Goal: Consume media (video, audio)

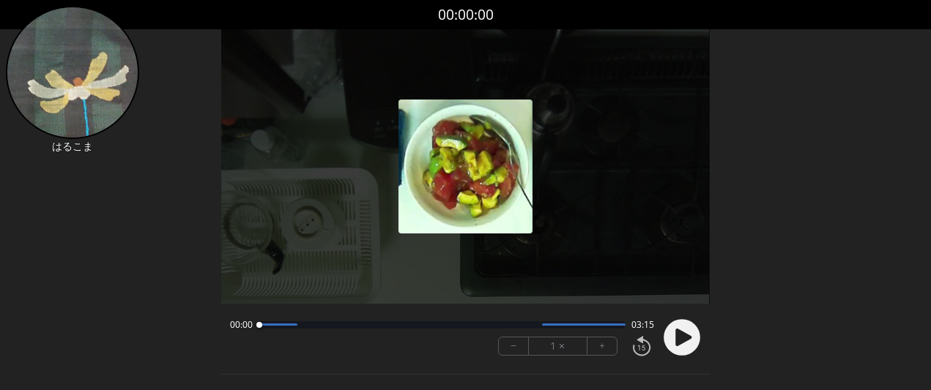
click at [595, 349] on button "+" at bounding box center [601, 347] width 29 height 18
click at [676, 341] on icon at bounding box center [683, 338] width 16 height 18
click at [606, 350] on button "+" at bounding box center [601, 347] width 29 height 18
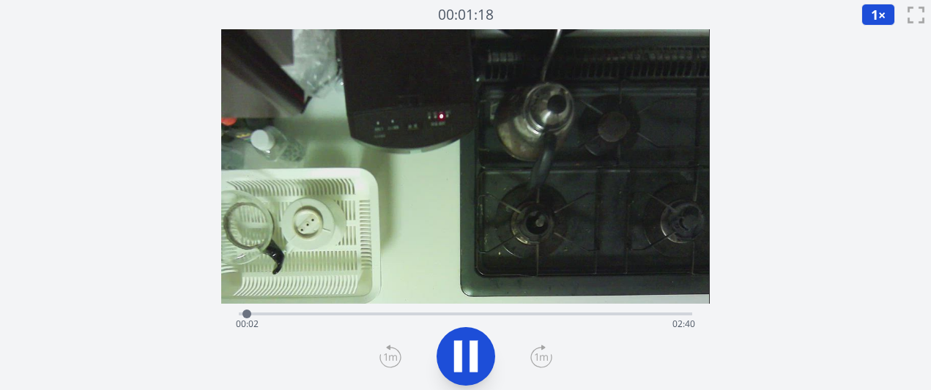
click at [538, 354] on icon at bounding box center [541, 356] width 22 height 23
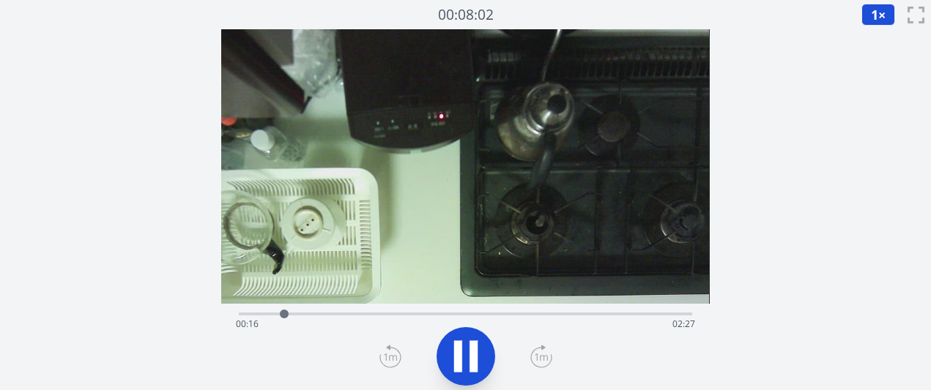
click at [538, 354] on icon at bounding box center [541, 356] width 22 height 23
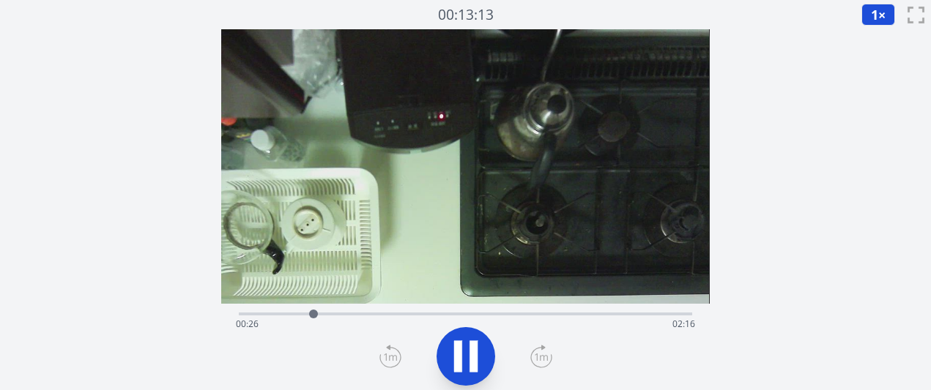
click at [538, 354] on icon at bounding box center [541, 356] width 22 height 23
click at [538, 353] on icon at bounding box center [541, 356] width 22 height 23
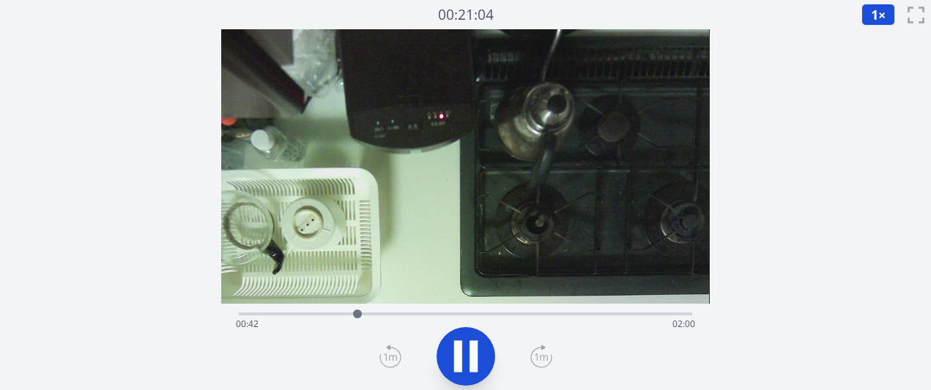
click at [538, 353] on icon at bounding box center [541, 356] width 22 height 23
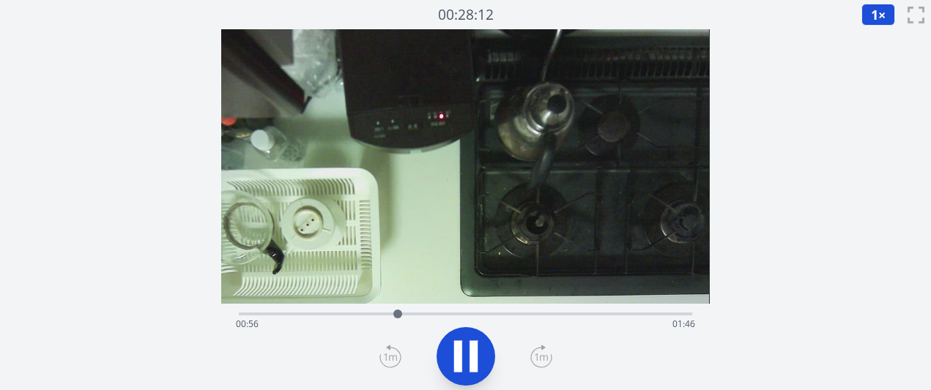
click at [538, 353] on icon at bounding box center [541, 356] width 22 height 23
click at [543, 351] on icon at bounding box center [541, 356] width 22 height 23
click at [436, 313] on div "Time elapsed: 01:21 Time remaining: 01:22" at bounding box center [465, 324] width 458 height 23
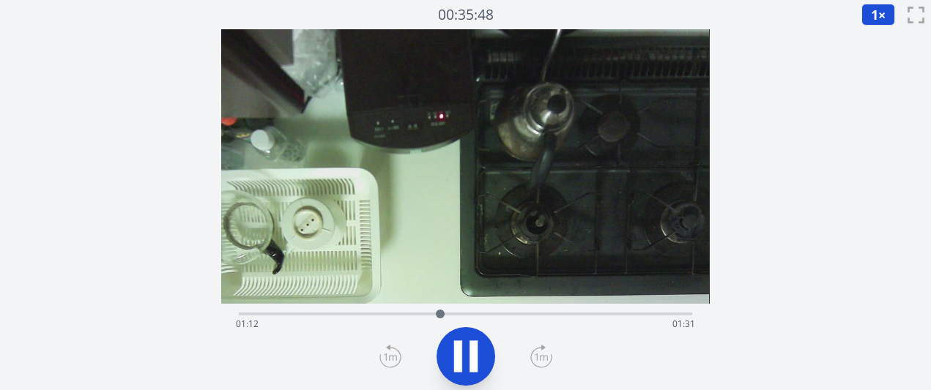
click at [390, 318] on div "Time elapsed: 01:12 Time remaining: 01:31" at bounding box center [465, 324] width 458 height 23
click at [456, 353] on icon at bounding box center [458, 356] width 8 height 31
click at [422, 311] on div at bounding box center [416, 314] width 22 height 22
click at [398, 316] on div "Time elapsed: 01:05 Time remaining: 01:37" at bounding box center [465, 324] width 458 height 23
click at [475, 373] on icon at bounding box center [465, 356] width 41 height 41
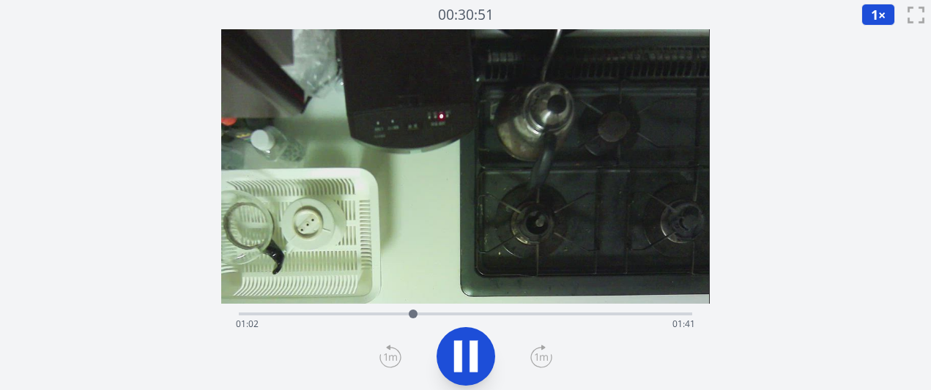
click at [469, 364] on icon at bounding box center [465, 356] width 41 height 41
click at [439, 316] on div "経過時間: 00:00 残り時間: 02:42" at bounding box center [465, 324] width 458 height 23
click at [424, 316] on div "経過時間: 01:12 残り時間: 01:30" at bounding box center [465, 324] width 458 height 23
click at [398, 316] on div "経過時間: 01:06 残り時間: 01:36" at bounding box center [465, 324] width 458 height 23
click at [445, 353] on icon at bounding box center [465, 356] width 41 height 41
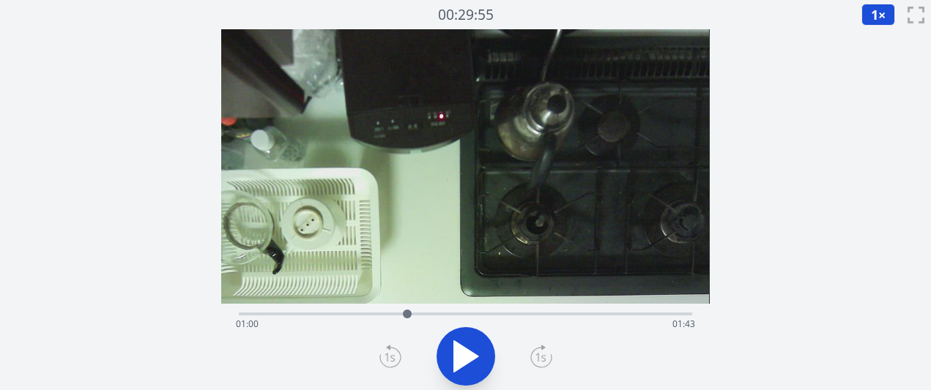
click at [445, 353] on icon at bounding box center [465, 356] width 41 height 41
click at [384, 354] on icon at bounding box center [390, 356] width 22 height 23
click at [385, 354] on icon at bounding box center [389, 357] width 10 height 9
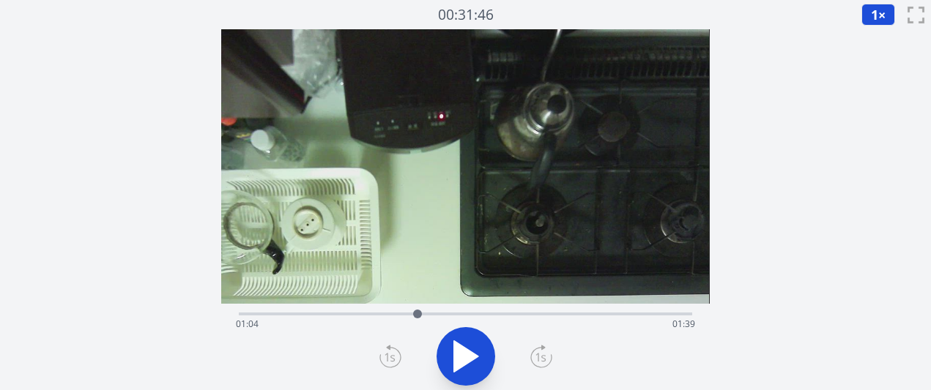
click at [385, 354] on icon at bounding box center [389, 357] width 10 height 9
click at [464, 354] on icon at bounding box center [466, 356] width 24 height 31
click at [464, 354] on icon at bounding box center [465, 356] width 41 height 41
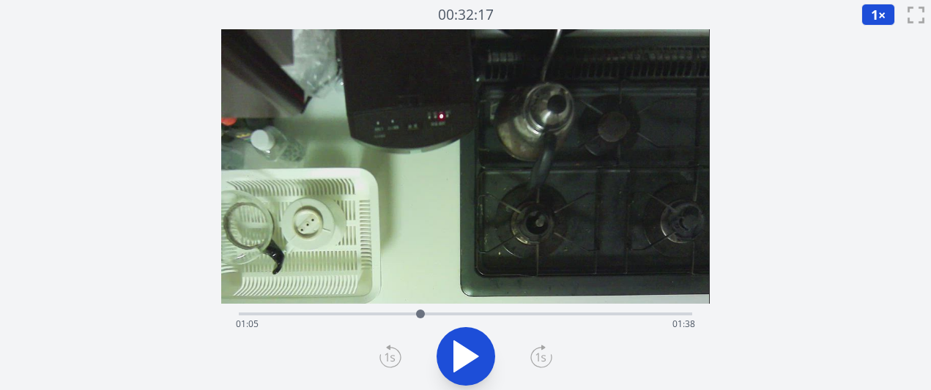
click at [464, 354] on icon at bounding box center [466, 356] width 24 height 31
click at [464, 354] on icon at bounding box center [465, 356] width 41 height 41
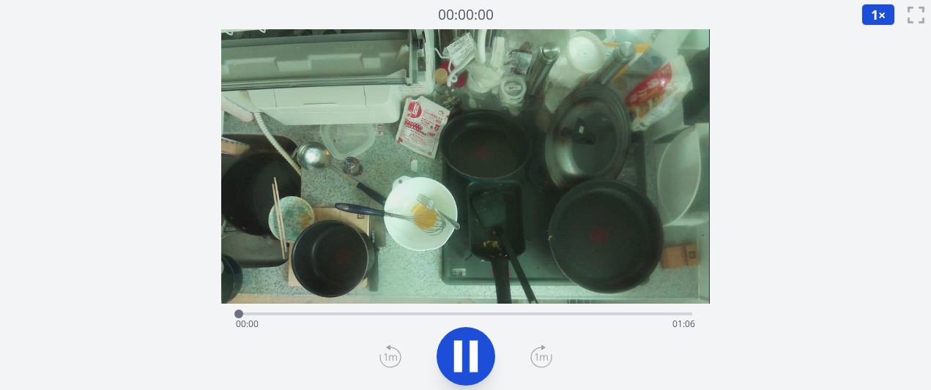
click at [540, 353] on icon at bounding box center [541, 356] width 22 height 23
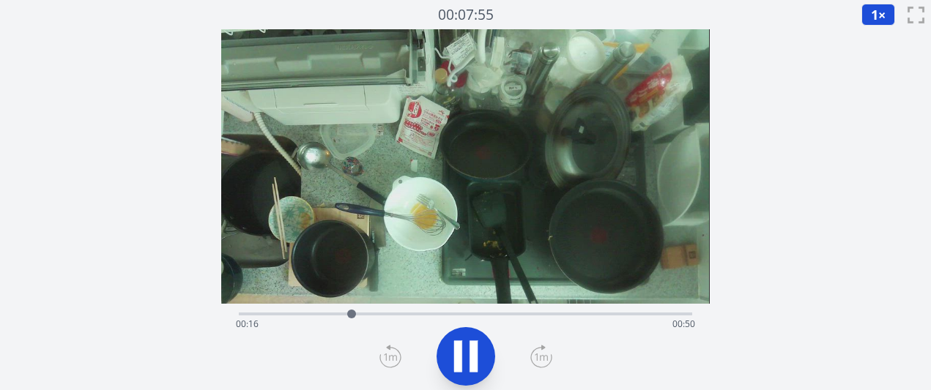
click at [540, 353] on icon at bounding box center [541, 356] width 22 height 23
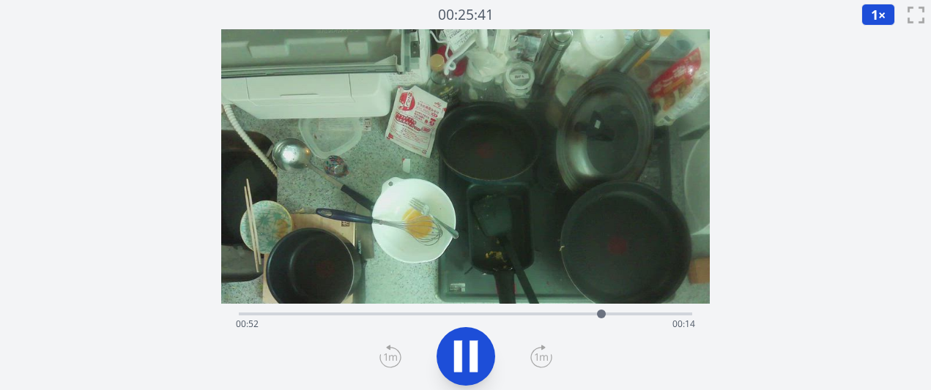
click at [581, 312] on div "Time elapsed: 00:52 Time remaining: 00:14" at bounding box center [465, 313] width 453 height 18
click at [540, 313] on div "Time elapsed: 00:50 Time remaining: 00:16" at bounding box center [465, 324] width 458 height 23
click at [539, 311] on div "Time elapsed: 00:46 Time remaining: 00:20" at bounding box center [465, 313] width 453 height 18
click at [530, 310] on div "Time elapsed: 00:46 Time remaining: 00:20" at bounding box center [465, 313] width 453 height 18
click at [533, 311] on div at bounding box center [536, 314] width 9 height 9
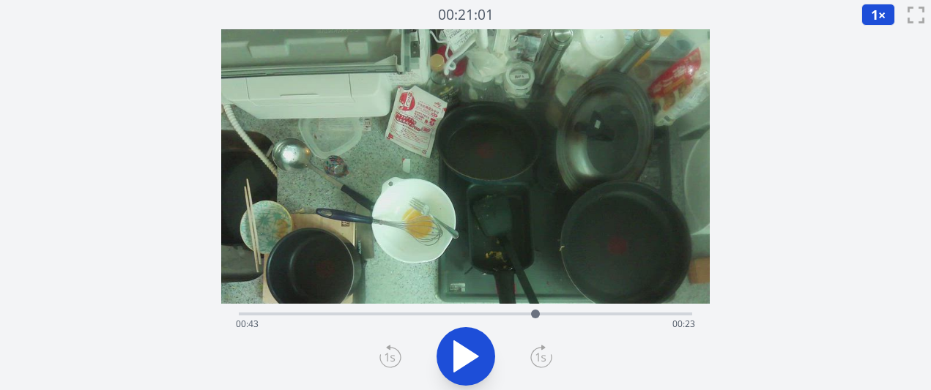
click at [531, 311] on div at bounding box center [535, 314] width 22 height 22
click at [524, 310] on div "Time elapsed: 00:43 Time remaining: 00:23" at bounding box center [465, 313] width 453 height 18
click at [516, 309] on div "Time elapsed: 00:44 Time remaining: 00:22" at bounding box center [465, 313] width 453 height 18
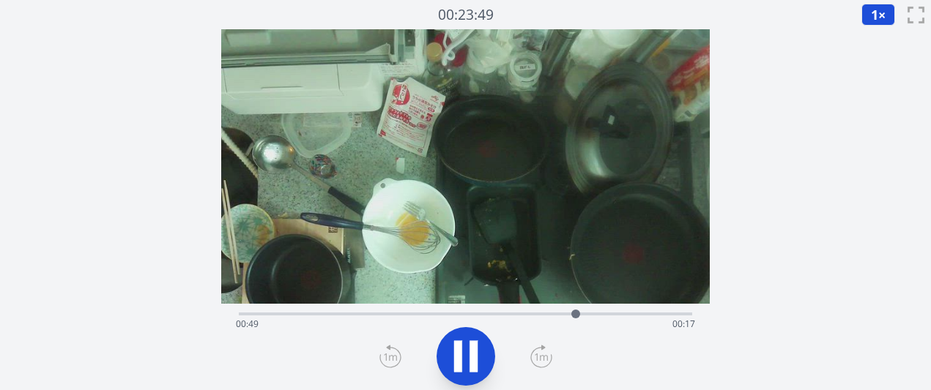
click at [466, 343] on icon at bounding box center [465, 356] width 41 height 41
click at [473, 345] on icon at bounding box center [473, 356] width 8 height 31
click at [549, 309] on div "Time elapsed: 00:52 Time remaining: 00:14" at bounding box center [465, 313] width 453 height 18
click at [467, 357] on icon at bounding box center [466, 356] width 24 height 31
click at [467, 357] on icon at bounding box center [465, 356] width 41 height 41
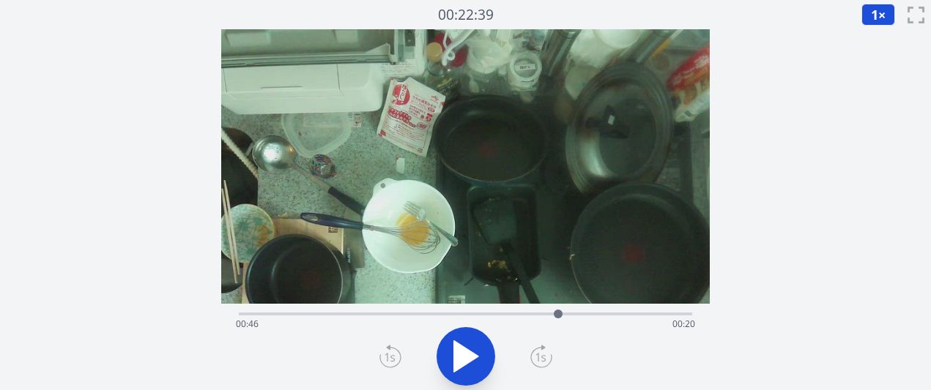
click at [416, 313] on div "Time elapsed: 00:46 Time remaining: 00:20" at bounding box center [465, 324] width 458 height 23
click at [363, 313] on div "Time elapsed: 00:25 Time remaining: 00:41" at bounding box center [465, 324] width 458 height 23
click at [344, 310] on div "Time elapsed: 00:17 Time remaining: 00:48" at bounding box center [465, 313] width 453 height 18
click at [465, 343] on icon at bounding box center [465, 356] width 41 height 41
click at [542, 313] on div "Time elapsed: 00:20 Time remaining: 00:46" at bounding box center [465, 324] width 458 height 23
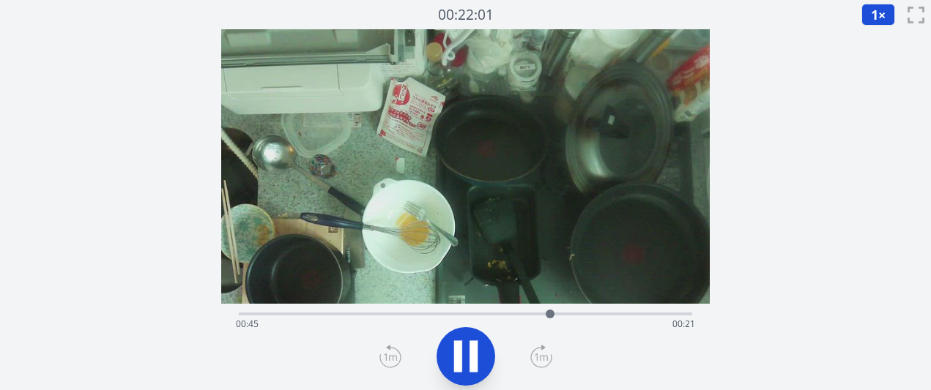
click at [555, 315] on div at bounding box center [550, 314] width 22 height 22
click at [474, 351] on icon at bounding box center [473, 356] width 8 height 31
click at [521, 319] on div "Time elapsed: 00:47 Time remaining: 00:19" at bounding box center [465, 324] width 458 height 23
click at [324, 322] on div "Time elapsed: 00:41 Time remaining: 00:25" at bounding box center [465, 324] width 458 height 23
click at [345, 321] on div "Time elapsed: 00:12 Time remaining: 00:54" at bounding box center [465, 324] width 458 height 23
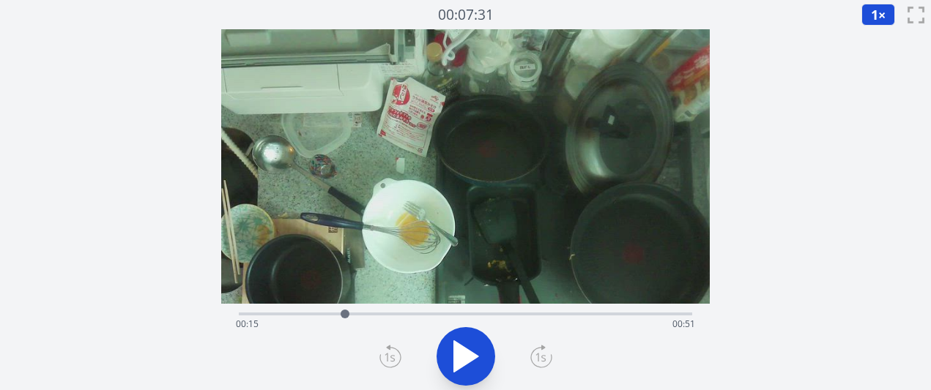
click at [322, 316] on div "Time elapsed: 00:15 Time remaining: 00:51" at bounding box center [465, 324] width 458 height 23
click at [609, 311] on div "Time elapsed: 00:12 Time remaining: 00:54" at bounding box center [465, 313] width 453 height 18
click at [592, 311] on div "Time elapsed: 00:53 Time remaining: 00:13" at bounding box center [465, 313] width 453 height 18
click at [562, 316] on div "Time elapsed: 00:51 Time remaining: 00:15" at bounding box center [465, 324] width 458 height 23
click at [571, 315] on div at bounding box center [562, 314] width 22 height 22
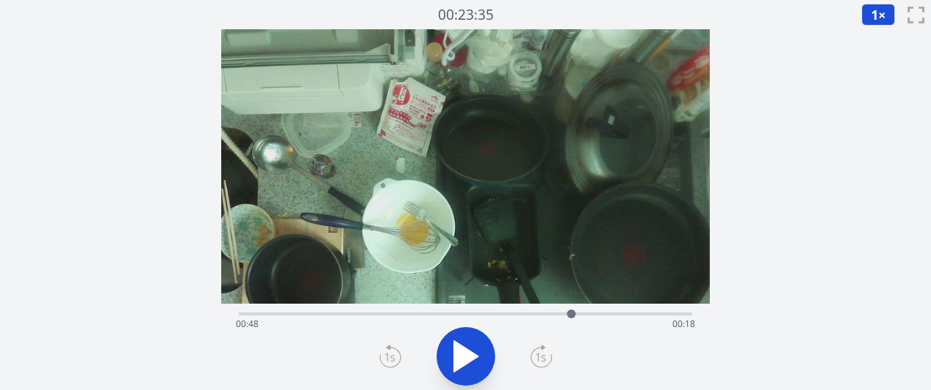
click at [579, 315] on div at bounding box center [571, 314] width 22 height 22
click at [588, 315] on div at bounding box center [579, 314] width 22 height 22
click at [573, 314] on div "Time elapsed: 00:50 Time remaining: 00:16" at bounding box center [465, 324] width 458 height 23
click at [448, 373] on icon at bounding box center [465, 356] width 41 height 41
click at [461, 363] on icon at bounding box center [465, 356] width 41 height 41
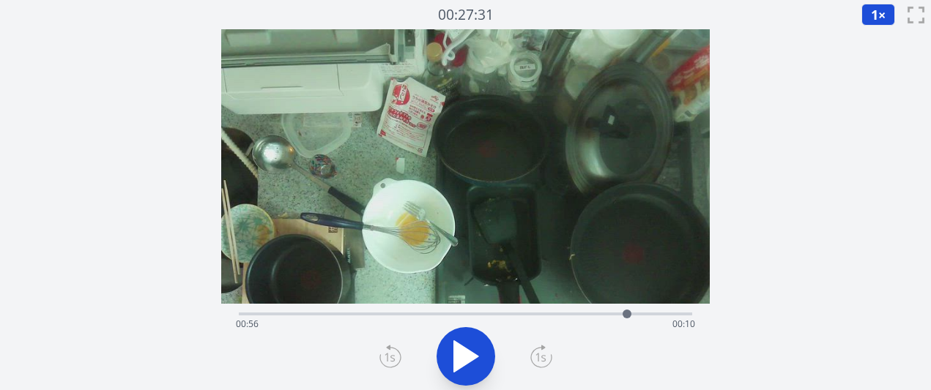
click at [357, 319] on div "Time elapsed: 00:56 Time remaining: 00:10" at bounding box center [465, 324] width 458 height 23
click at [393, 313] on div "Time elapsed: 00:17 Time remaining: 00:49" at bounding box center [465, 324] width 458 height 23
click at [423, 314] on div "Time elapsed: 00:22 Time remaining: 00:44" at bounding box center [465, 324] width 458 height 23
click at [442, 314] on div "Time elapsed: 00:26 Time remaining: 00:40" at bounding box center [465, 324] width 458 height 23
click at [455, 314] on div "Time elapsed: 00:29 Time remaining: 00:37" at bounding box center [465, 324] width 458 height 23
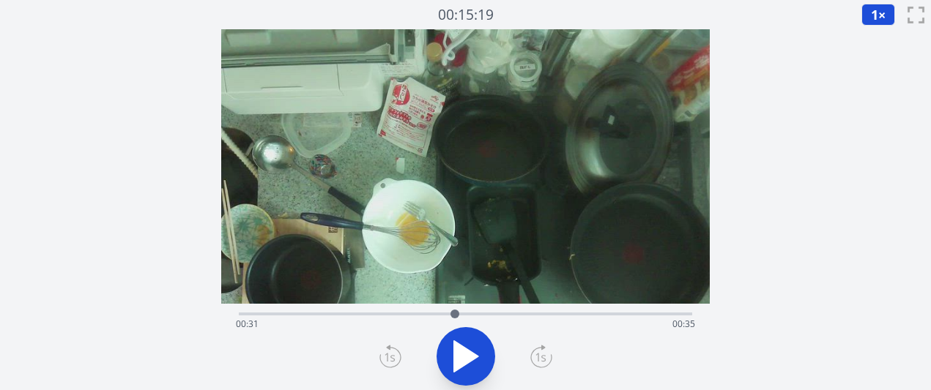
click at [474, 314] on div "Time elapsed: 00:31 Time remaining: 00:35" at bounding box center [465, 324] width 458 height 23
click at [496, 316] on div "Time elapsed: 00:34 Time remaining: 00:32" at bounding box center [465, 324] width 458 height 23
click at [511, 319] on div "Time elapsed: 00:37 Time remaining: 00:29" at bounding box center [465, 324] width 458 height 23
click at [469, 342] on icon at bounding box center [465, 356] width 41 height 41
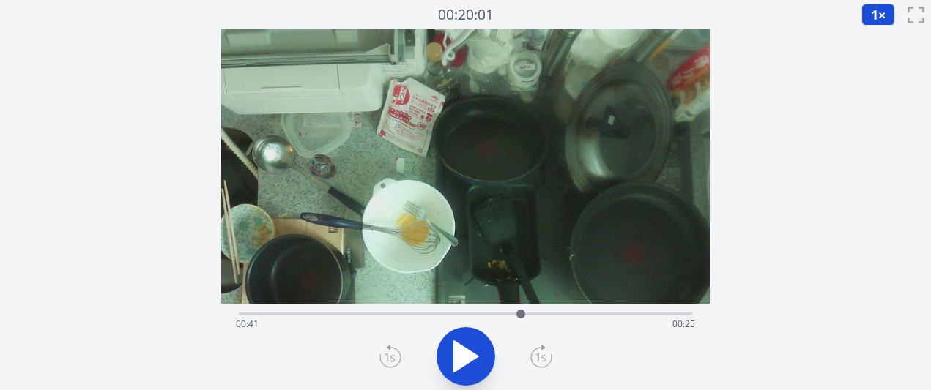
click at [469, 342] on icon at bounding box center [465, 356] width 41 height 41
click at [601, 306] on div "Time elapsed: 00:42 Time remaining: 00:24" at bounding box center [465, 313] width 453 height 18
click at [639, 308] on div "Time elapsed: 00:52 Time remaining: 00:14" at bounding box center [465, 313] width 453 height 18
click at [657, 317] on div "Time elapsed: 00:58 Time remaining: 00:08" at bounding box center [465, 324] width 458 height 23
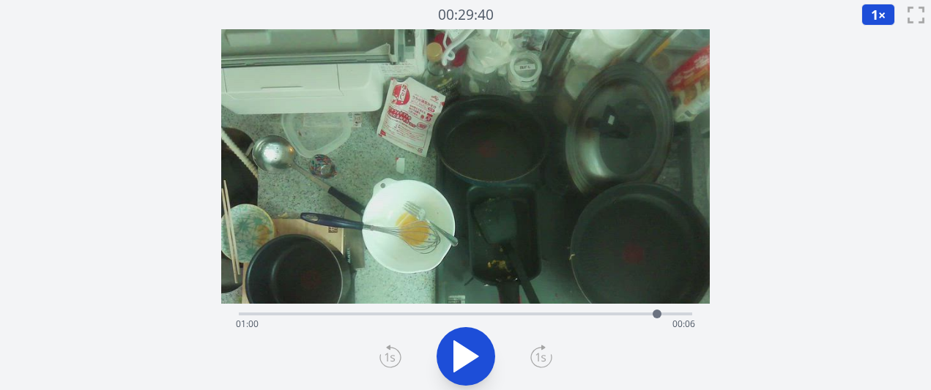
click at [627, 316] on div "Time elapsed: 01:00 Time remaining: 00:06" at bounding box center [465, 324] width 458 height 23
click at [610, 316] on div "Time elapsed: 00:56 Time remaining: 00:10" at bounding box center [465, 324] width 458 height 23
click at [459, 362] on icon at bounding box center [466, 356] width 24 height 31
click at [459, 362] on icon at bounding box center [458, 356] width 8 height 31
click at [459, 362] on icon at bounding box center [466, 356] width 24 height 31
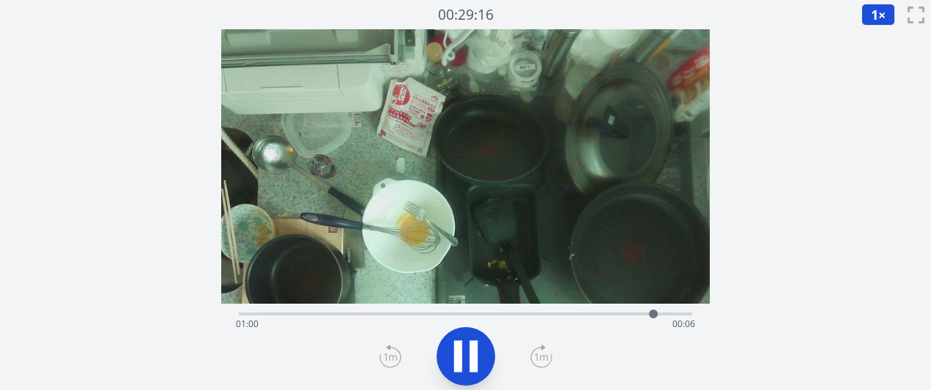
click at [459, 362] on icon at bounding box center [458, 356] width 8 height 31
click at [459, 362] on icon at bounding box center [466, 356] width 24 height 31
click at [459, 362] on icon at bounding box center [458, 356] width 8 height 31
click at [459, 362] on icon at bounding box center [466, 356] width 24 height 31
click at [459, 362] on icon at bounding box center [458, 356] width 8 height 31
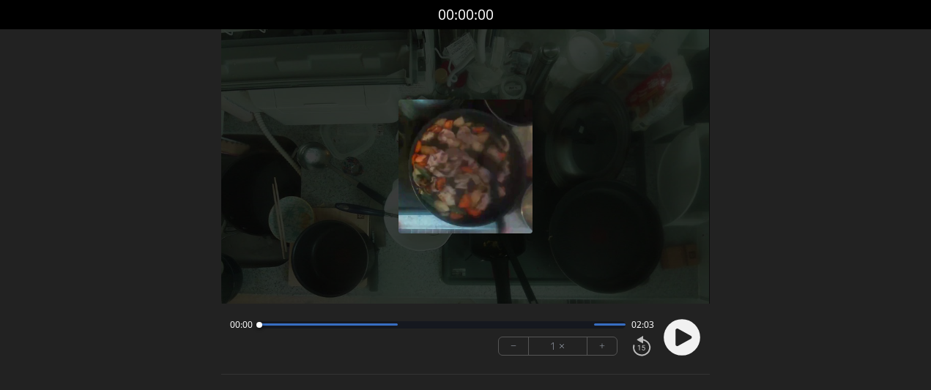
click at [606, 354] on button "+" at bounding box center [601, 347] width 29 height 18
click at [681, 335] on icon at bounding box center [683, 338] width 16 height 18
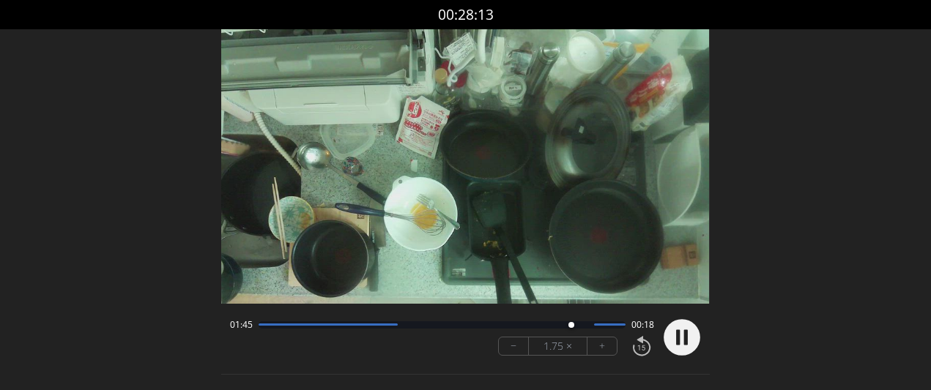
click at [597, 356] on div "− 1.75 × +" at bounding box center [573, 346] width 162 height 31
click at [598, 352] on button "+" at bounding box center [601, 347] width 29 height 18
click at [598, 348] on button "+" at bounding box center [601, 347] width 29 height 18
